Goal: Task Accomplishment & Management: Complete application form

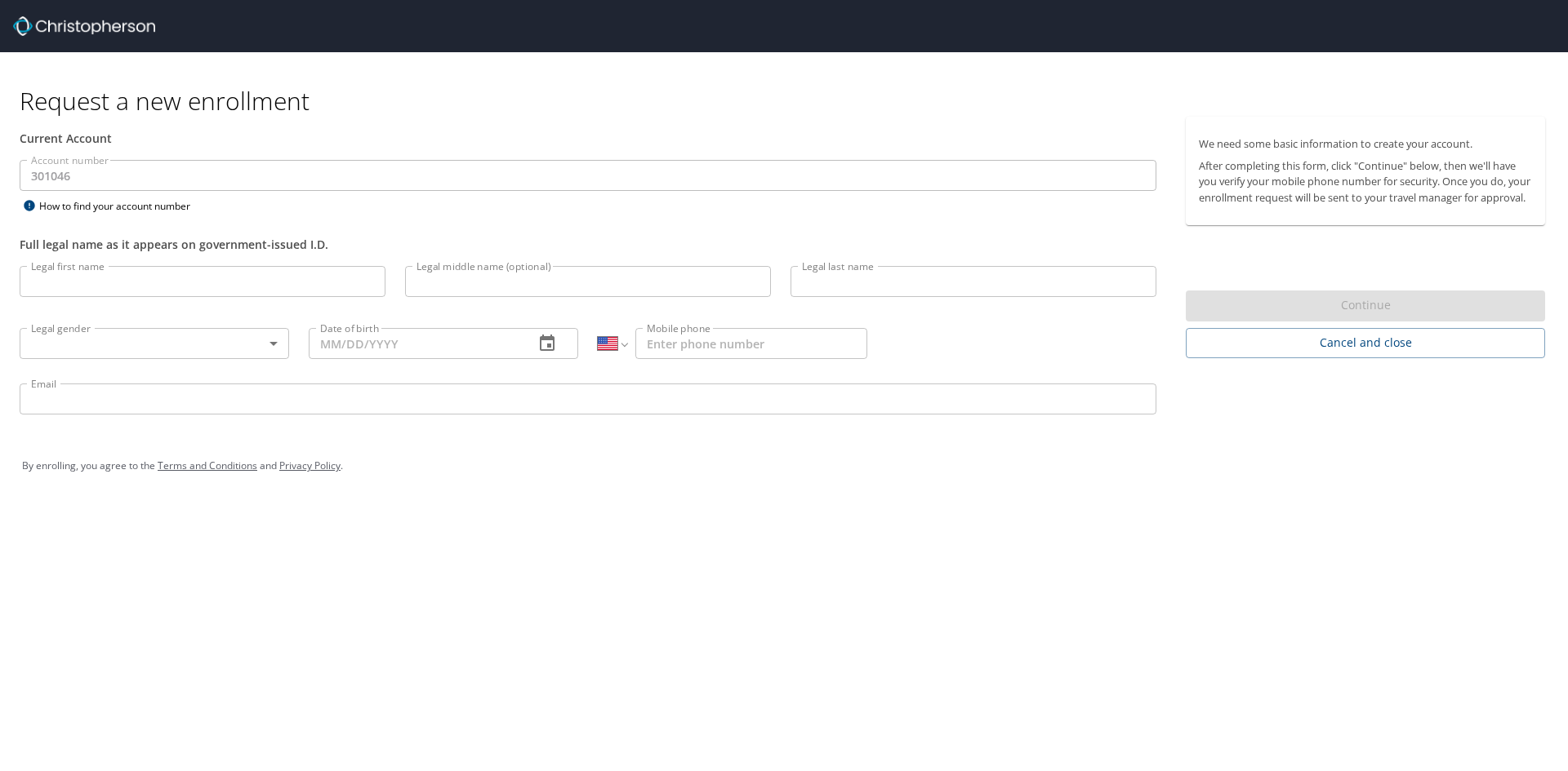
select select "US"
click at [114, 281] on input "Legal first name" at bounding box center [202, 281] width 366 height 31
type input "[PERSON_NAME]"
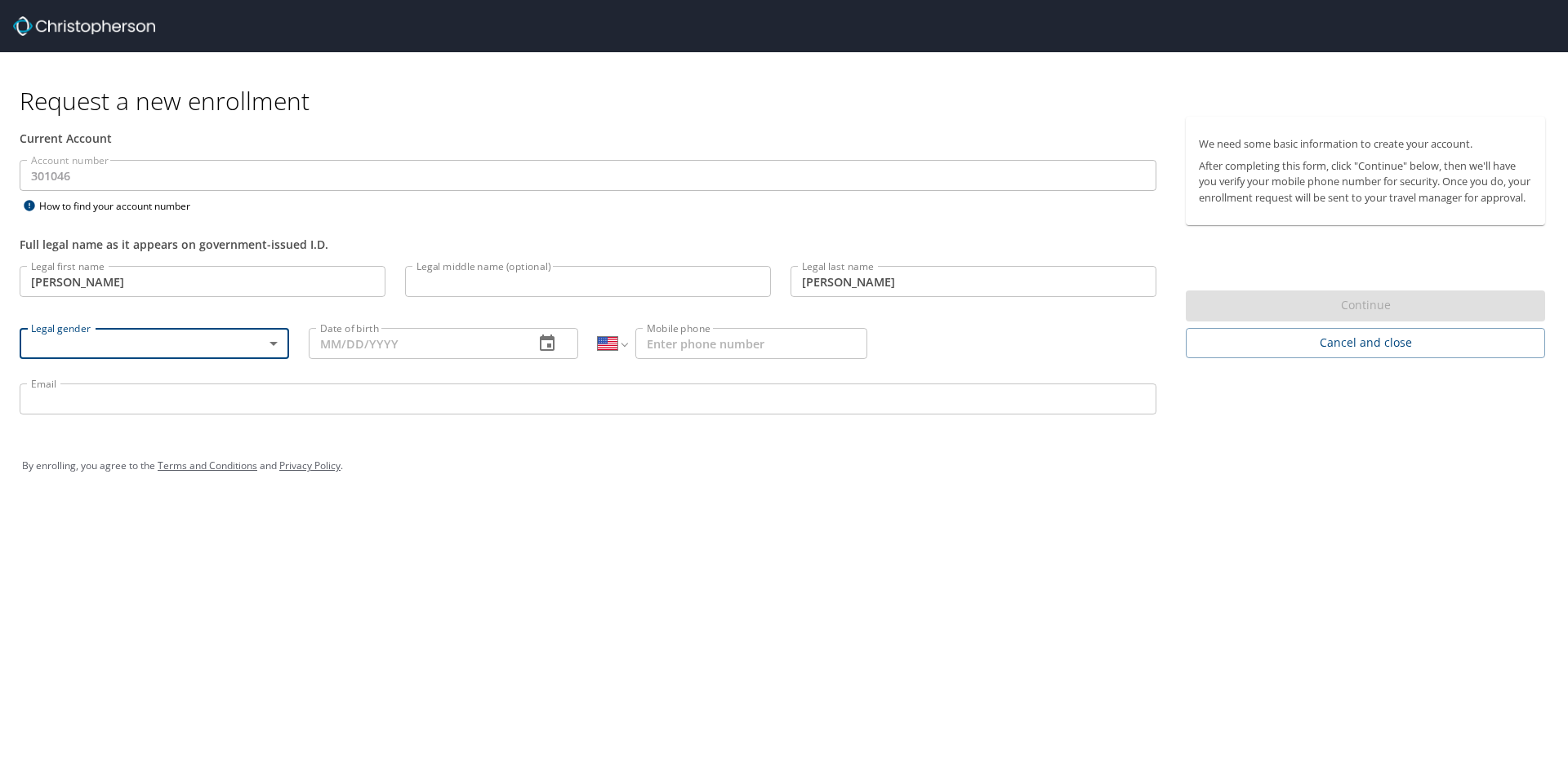
click at [269, 341] on body "Request a new enrollment Current Account Account number 301046 Account number H…" at bounding box center [784, 385] width 1568 height 771
click at [139, 395] on li "[DEMOGRAPHIC_DATA]" at bounding box center [154, 401] width 269 height 30
type input "[DEMOGRAPHIC_DATA]"
click at [397, 343] on input "Date of birth" at bounding box center [415, 343] width 213 height 31
type input "[DATE]"
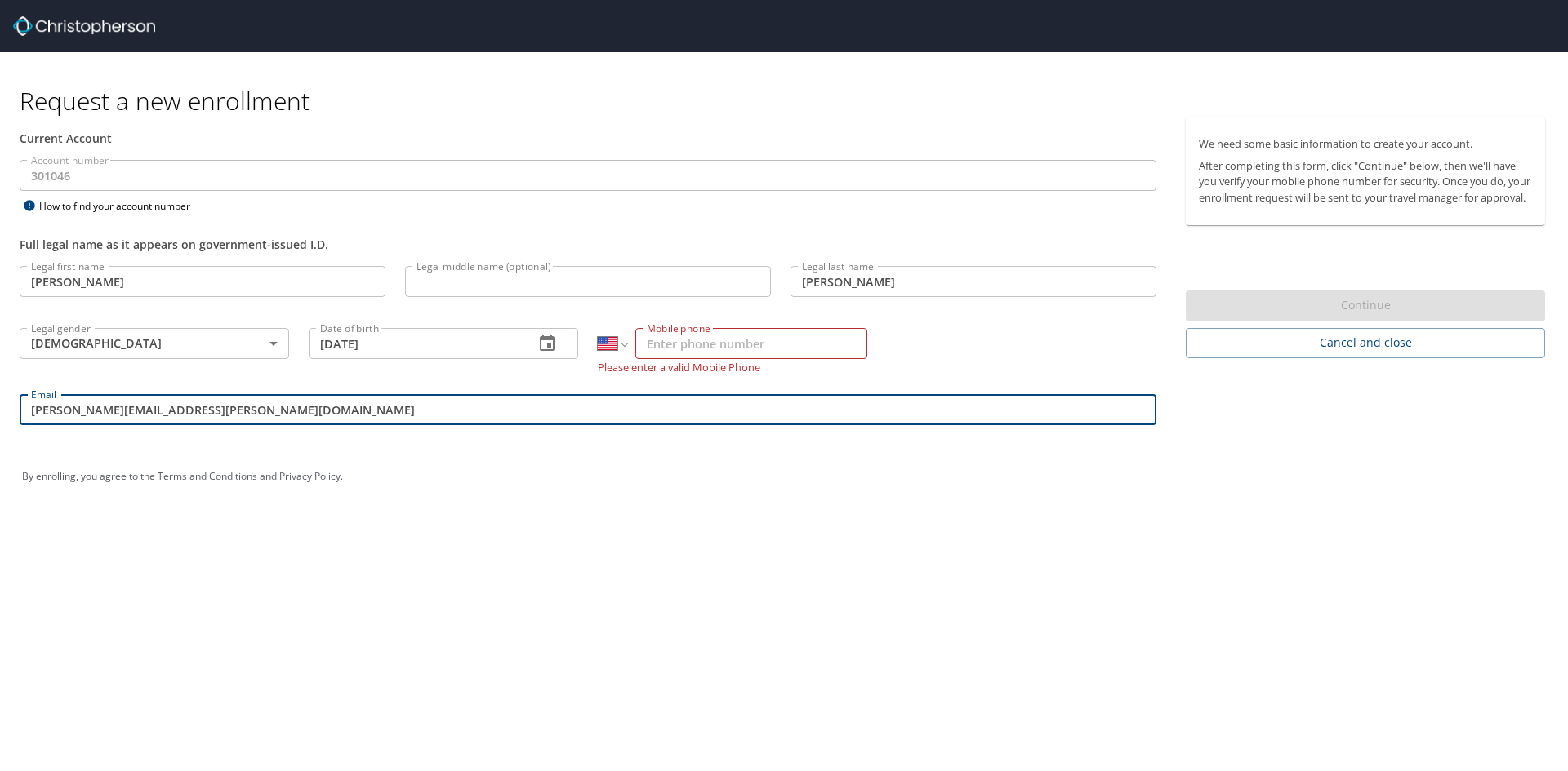
type input "[PERSON_NAME][EMAIL_ADDRESS][PERSON_NAME][DOMAIN_NAME]"
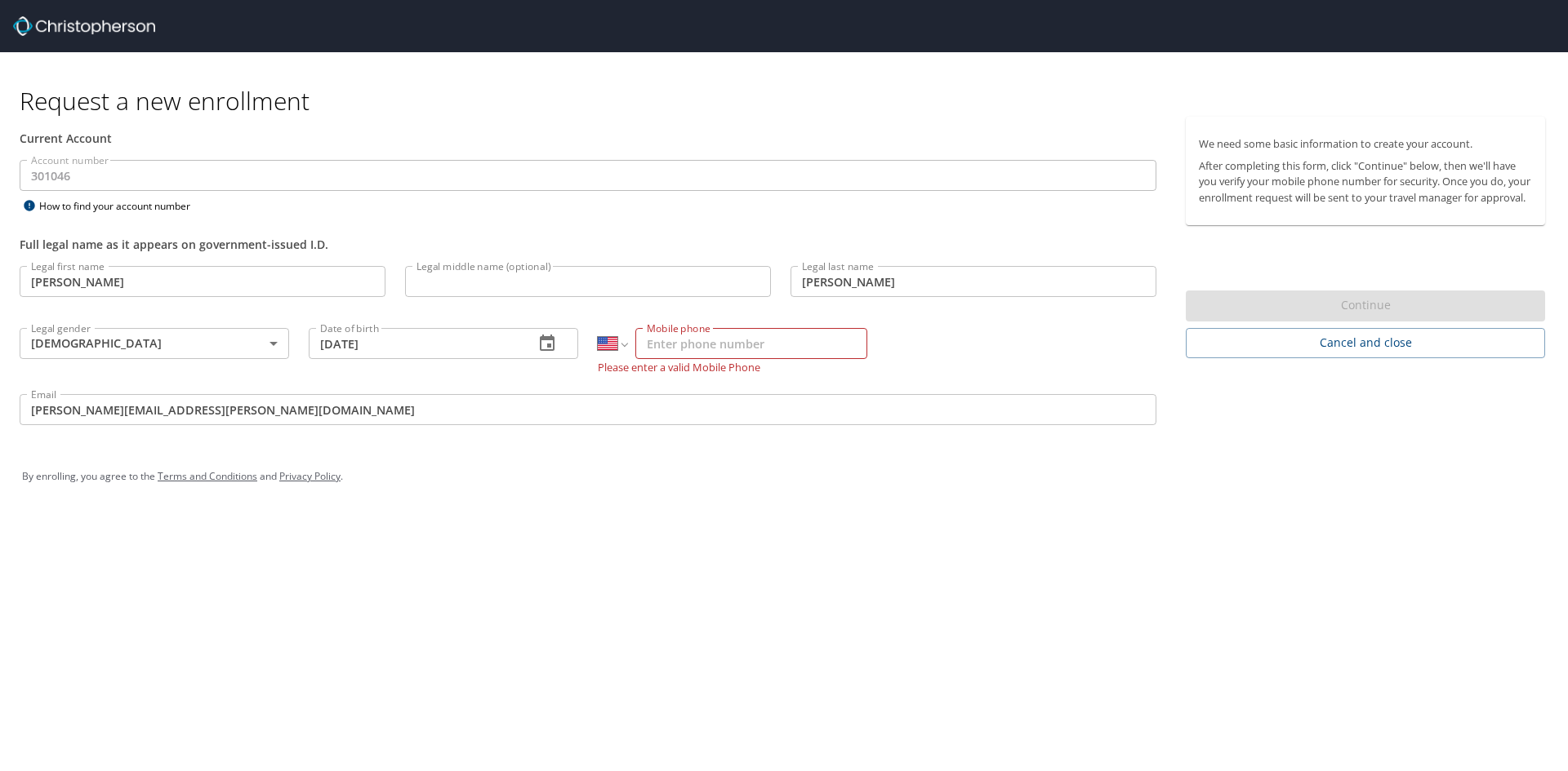
click at [1306, 322] on div "Continue" at bounding box center [1365, 306] width 359 height 32
